Goal: Check status: Check status

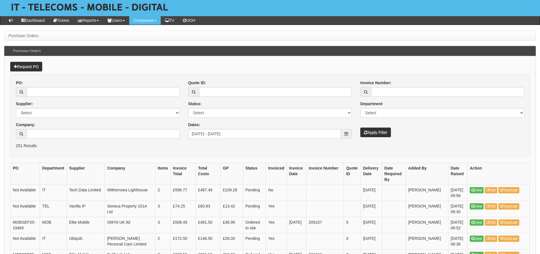
scroll to position [57, 0]
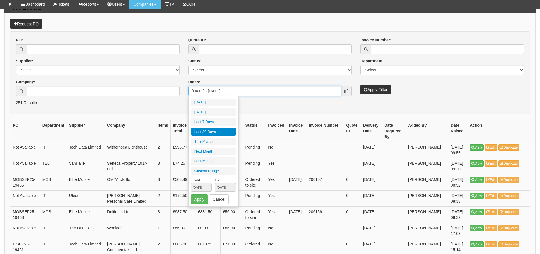
click at [242, 92] on input "[DATE] - [DATE]" at bounding box center [264, 91] width 153 height 10
type input "2025-09-03"
type input "2025-08-29"
type input "[DATE]"
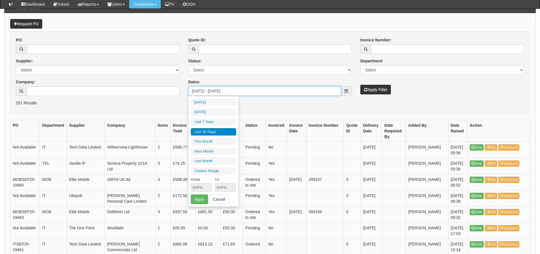
type input "[DATE]"
click at [224, 132] on li "Last 30 Days" at bounding box center [213, 132] width 45 height 8
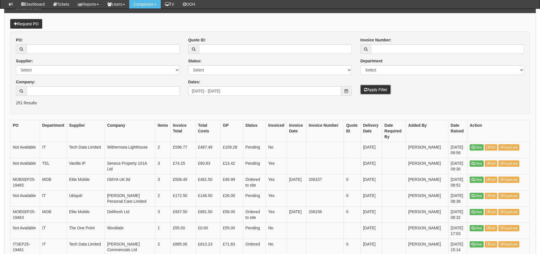
click at [365, 87] on button "Apply Filter" at bounding box center [375, 90] width 31 height 10
